Goal: Transaction & Acquisition: Purchase product/service

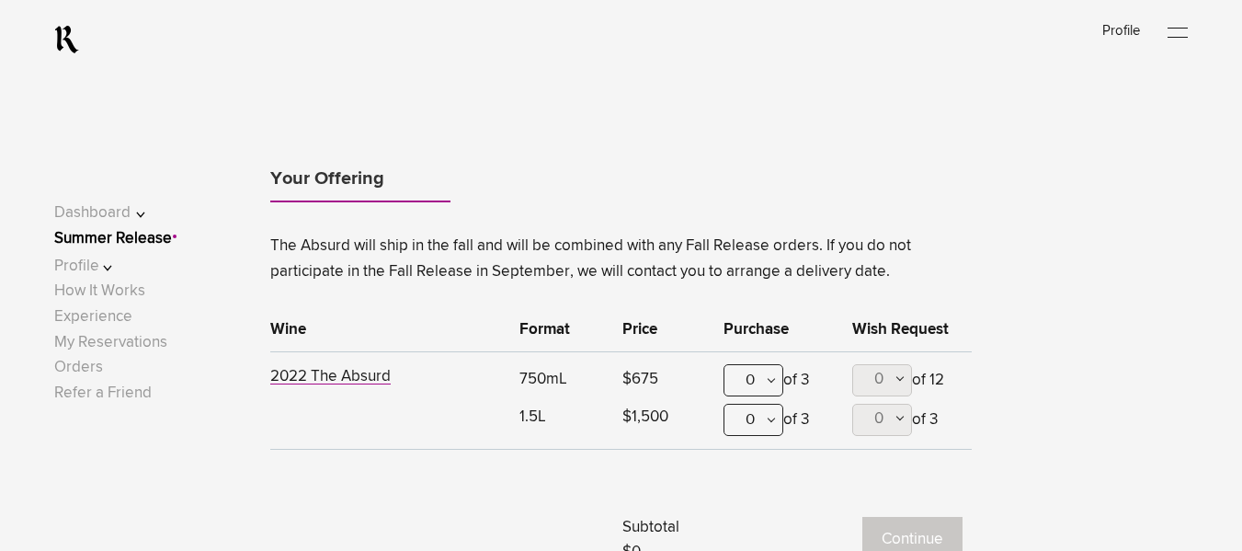
scroll to position [972, 0]
click at [759, 382] on div "0" at bounding box center [754, 379] width 60 height 32
click at [763, 451] on div "1" at bounding box center [754, 470] width 58 height 46
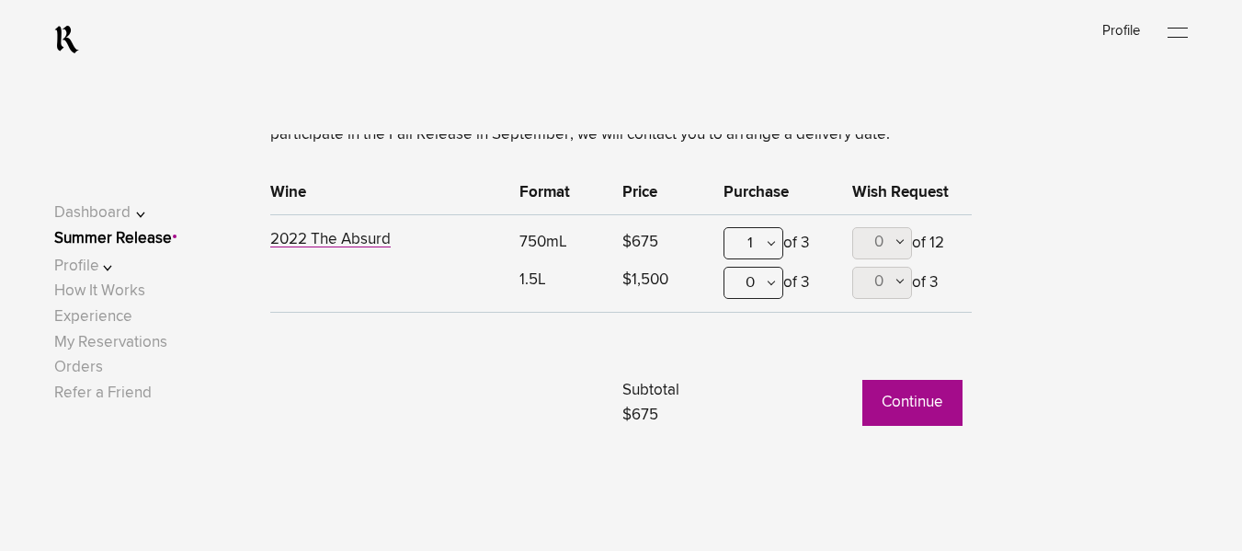
scroll to position [1147, 0]
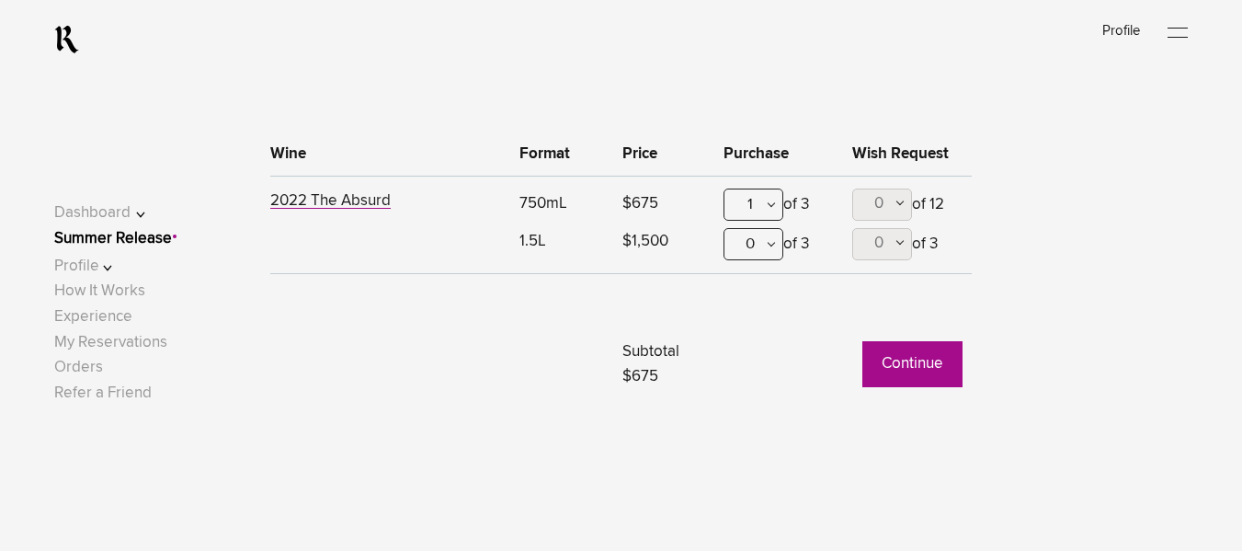
click at [929, 353] on button "Continue" at bounding box center [913, 364] width 100 height 46
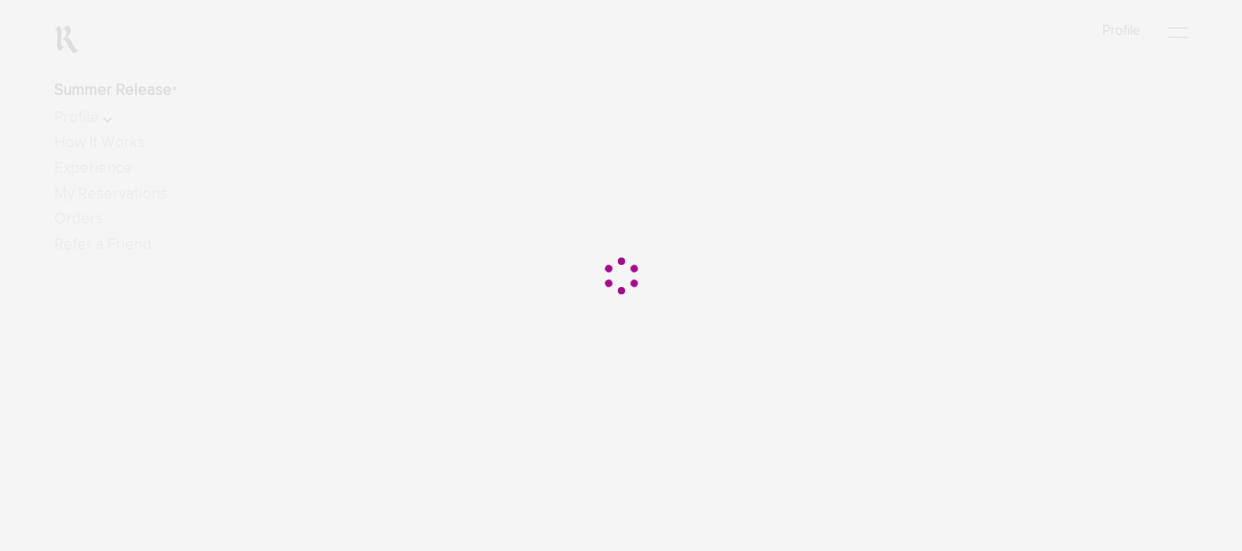
scroll to position [48, 0]
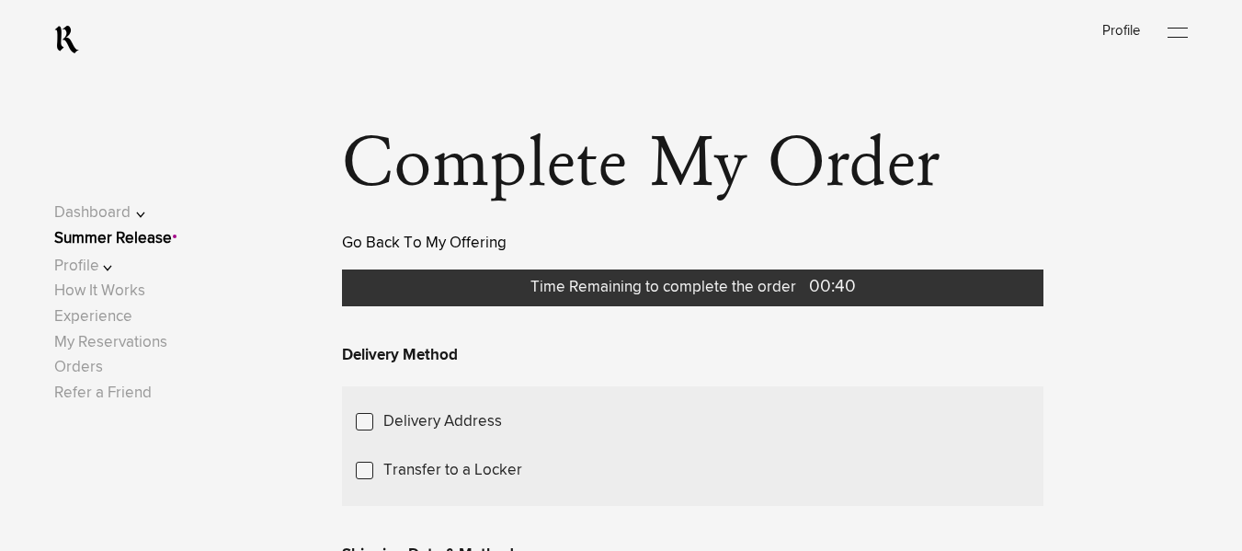
click at [394, 239] on link "Go Back To My Offering" at bounding box center [424, 243] width 165 height 16
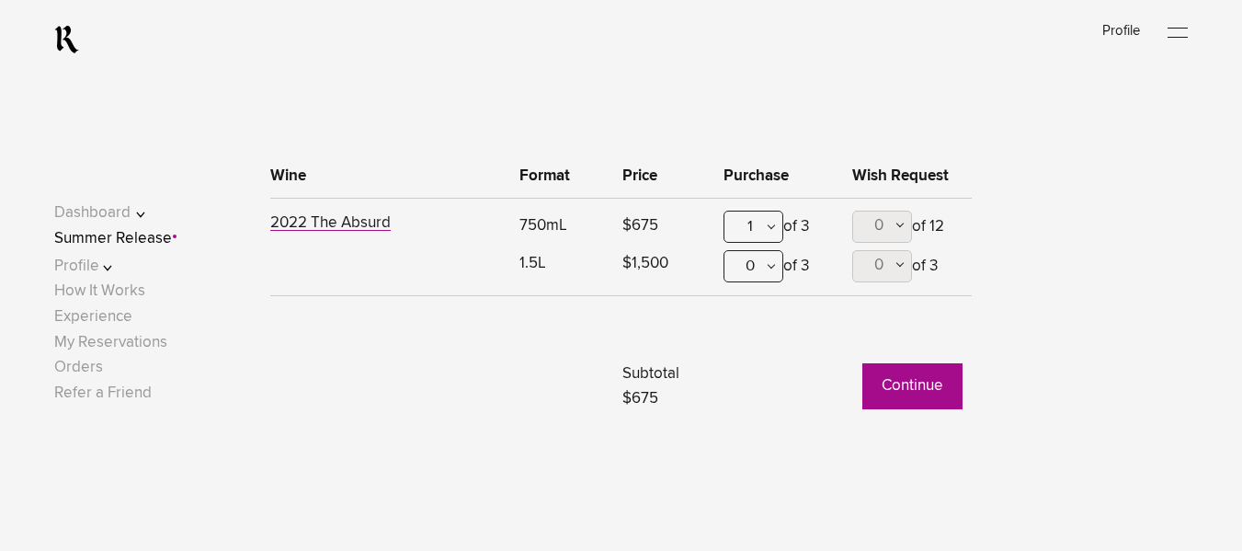
scroll to position [1186, 0]
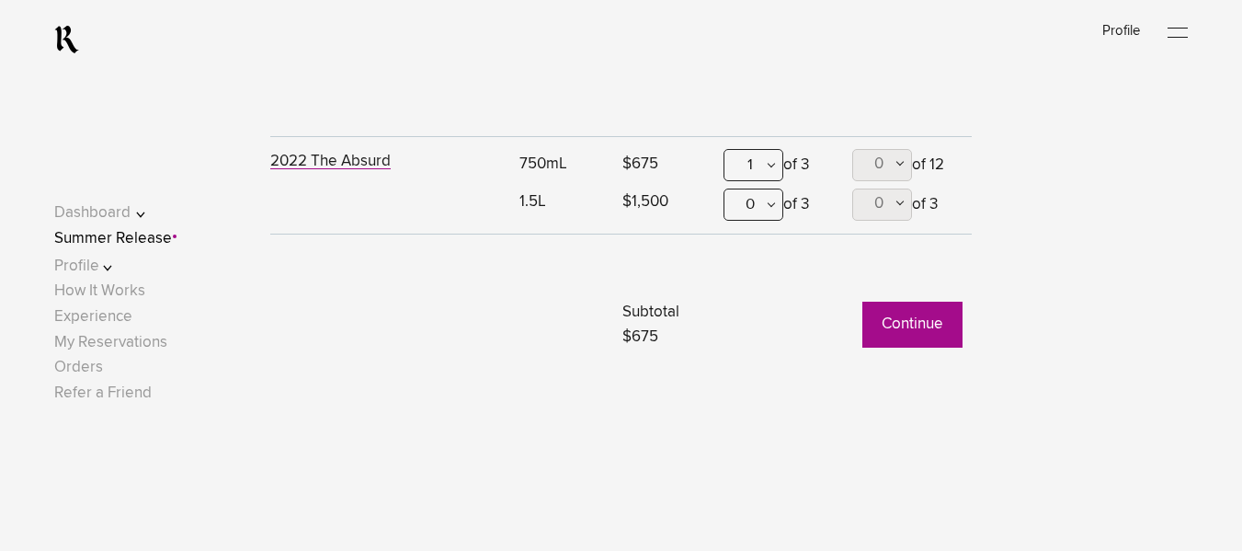
click at [959, 315] on button "Continue" at bounding box center [913, 325] width 100 height 46
